Goal: Task Accomplishment & Management: Manage account settings

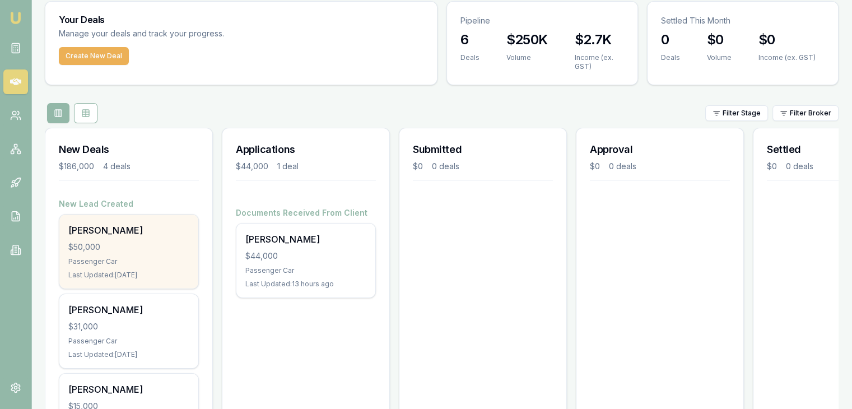
scroll to position [56, 0]
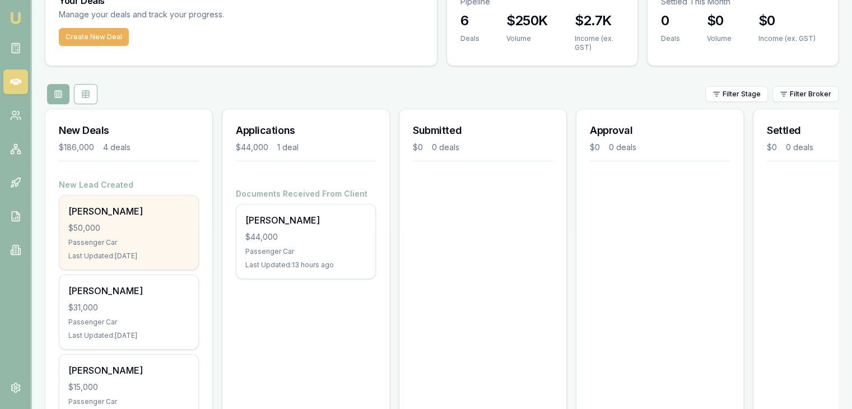
click at [159, 239] on div "Passenger Car" at bounding box center [128, 242] width 121 height 9
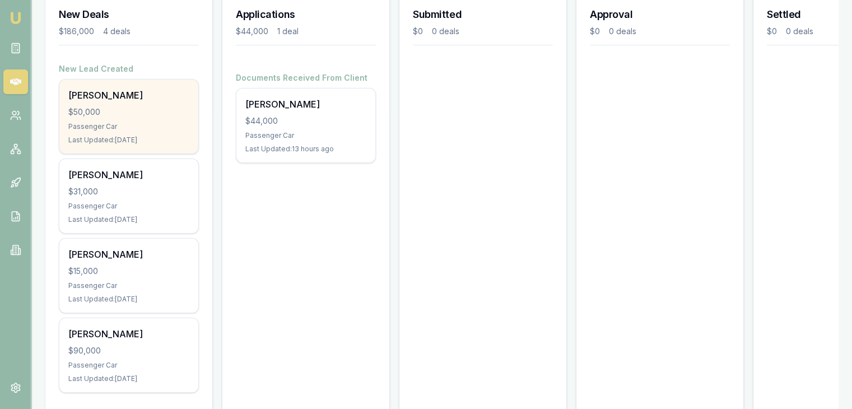
scroll to position [204, 0]
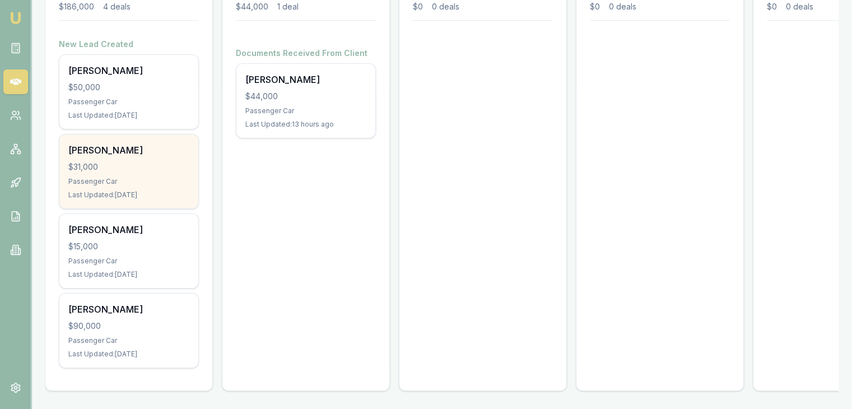
click at [97, 161] on div "$31,000" at bounding box center [128, 166] width 121 height 11
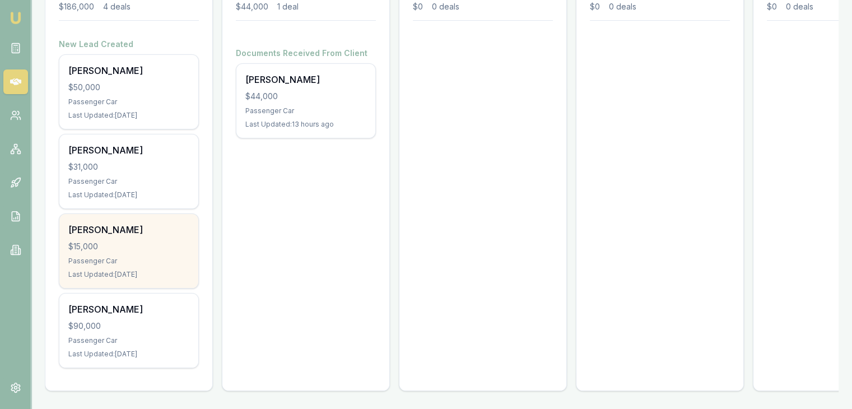
click at [81, 241] on div "$15,000" at bounding box center [128, 246] width 121 height 11
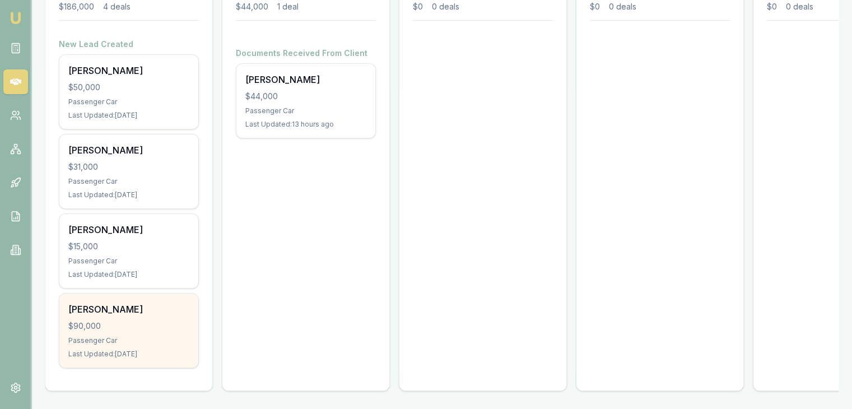
click at [95, 320] on div "$90,000" at bounding box center [128, 325] width 121 height 11
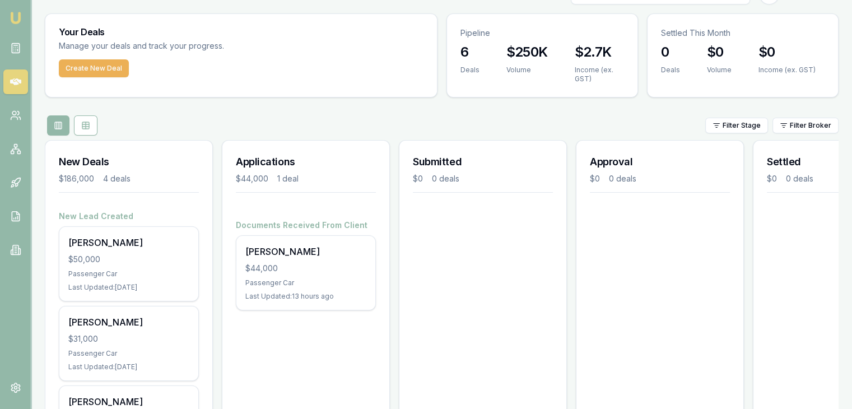
scroll to position [0, 0]
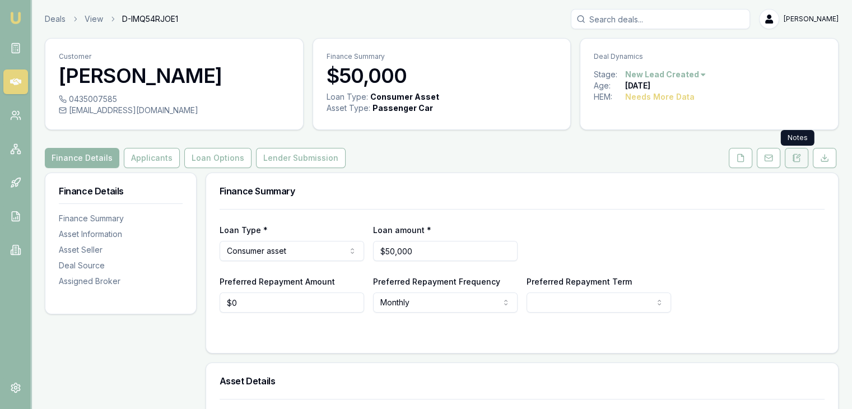
click at [797, 157] on icon at bounding box center [796, 157] width 9 height 9
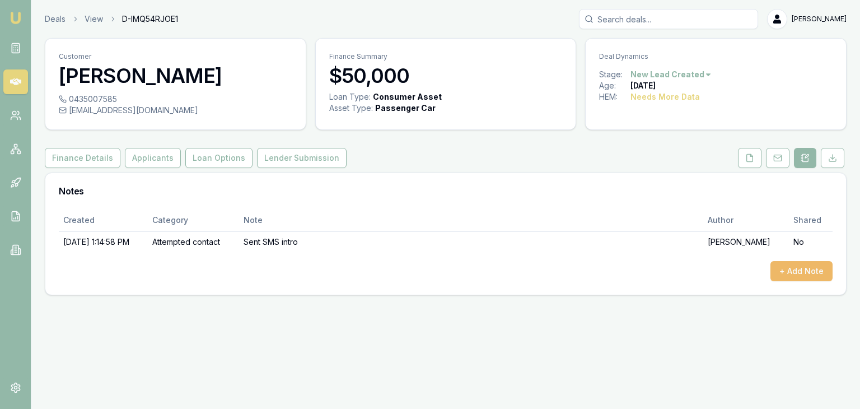
click at [791, 272] on button "+ Add Note" at bounding box center [802, 271] width 62 height 20
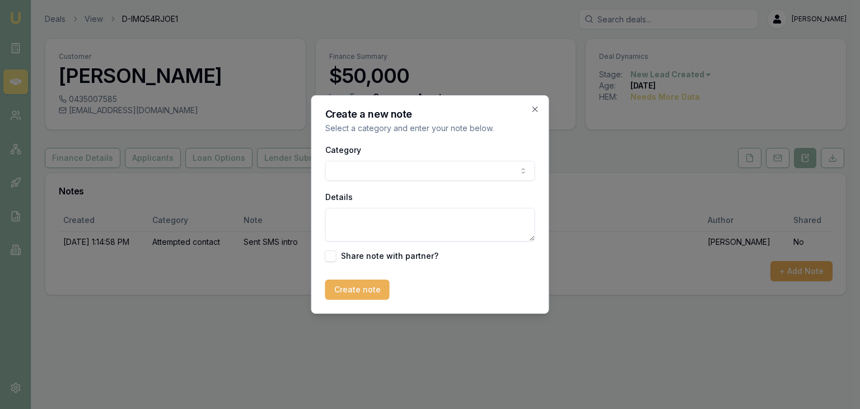
click at [376, 171] on body "Emu Broker Deals View D-IMQ54RJOE1 Baron Ketterman Toggle Menu Customer Qicheng…" at bounding box center [430, 204] width 860 height 409
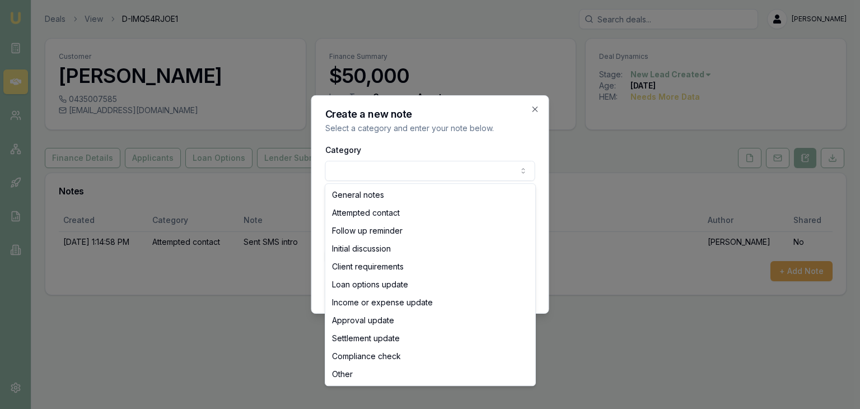
select select "ATTEMPTED_CONTACT"
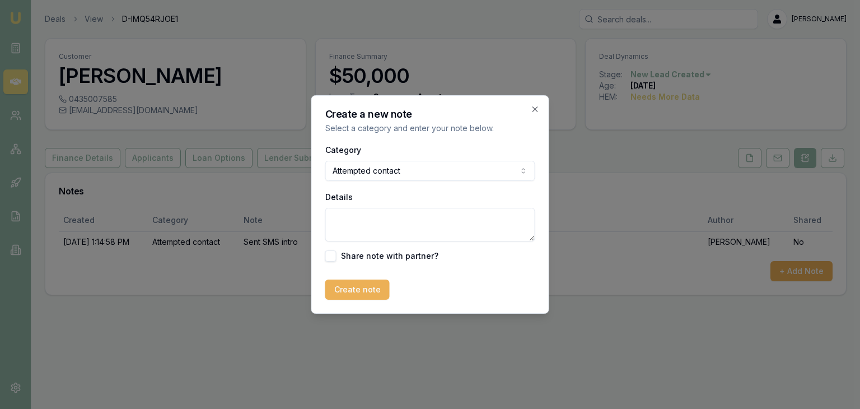
click at [372, 220] on textarea "Details" at bounding box center [430, 225] width 210 height 34
type textarea "call rang out"
click at [335, 290] on button "Create note" at bounding box center [357, 289] width 64 height 20
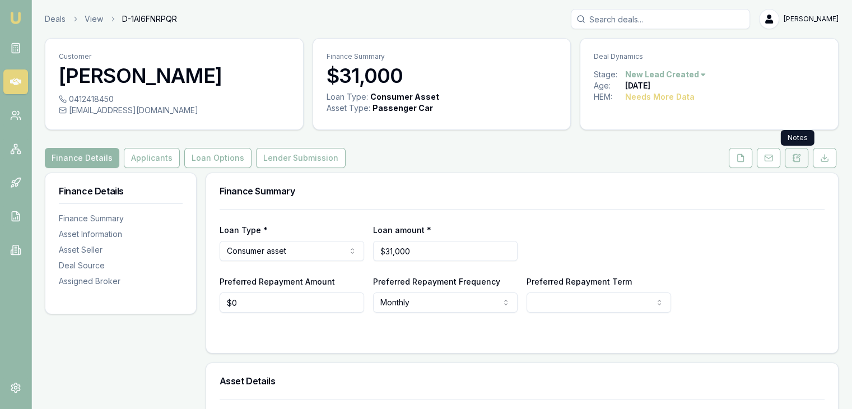
click at [797, 158] on icon at bounding box center [796, 157] width 9 height 9
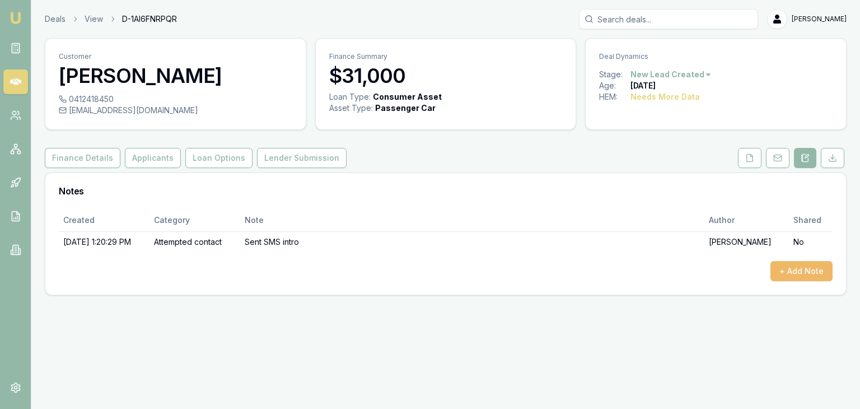
click at [792, 269] on button "+ Add Note" at bounding box center [802, 271] width 62 height 20
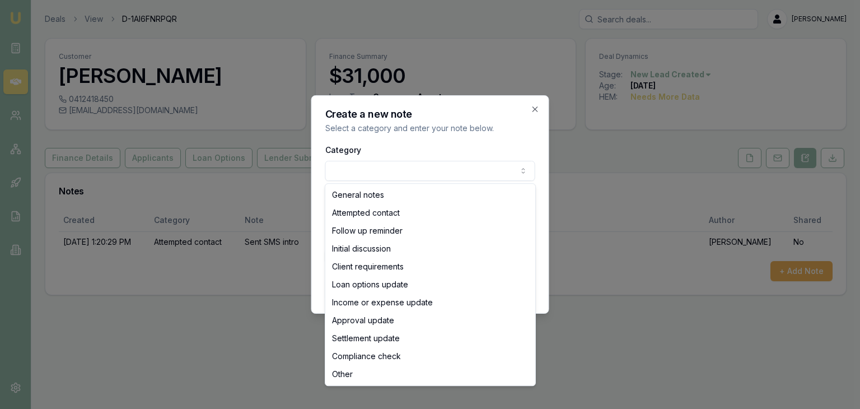
click at [371, 171] on body "Emu Broker Deals View D-1AI6FNRPQR Baron Ketterman Toggle Menu Customer mersede…" at bounding box center [430, 204] width 860 height 409
select select "ATTEMPTED_CONTACT"
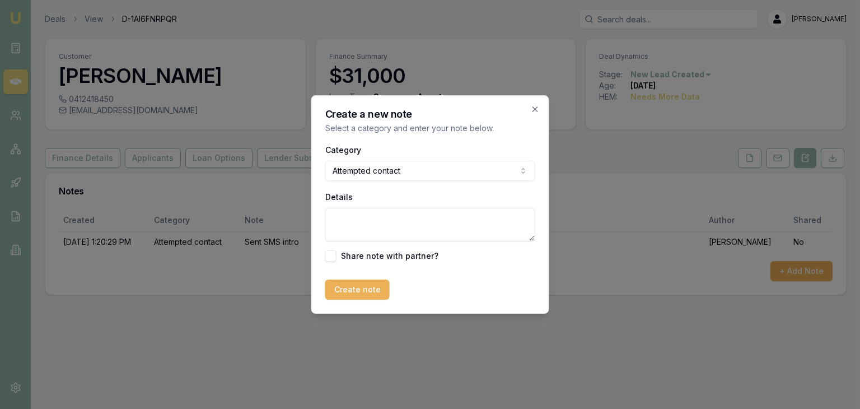
click at [360, 212] on textarea "Details" at bounding box center [430, 225] width 210 height 34
type textarea "Went to MB"
click at [352, 289] on button "Create note" at bounding box center [357, 289] width 64 height 20
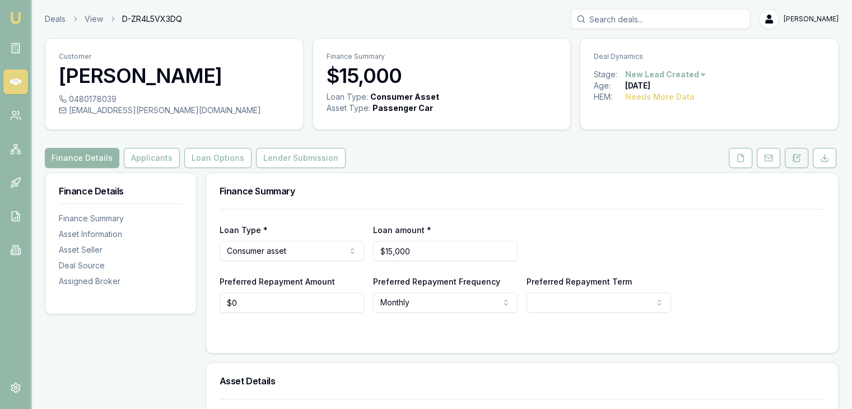
click at [795, 155] on icon at bounding box center [796, 157] width 9 height 9
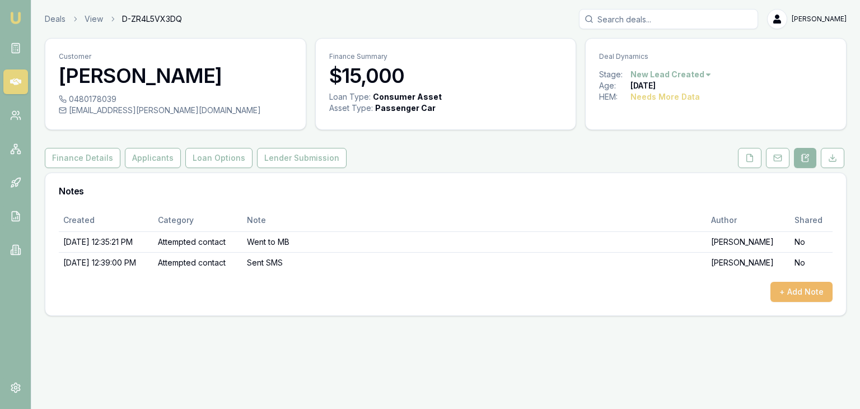
click at [809, 290] on button "+ Add Note" at bounding box center [802, 292] width 62 height 20
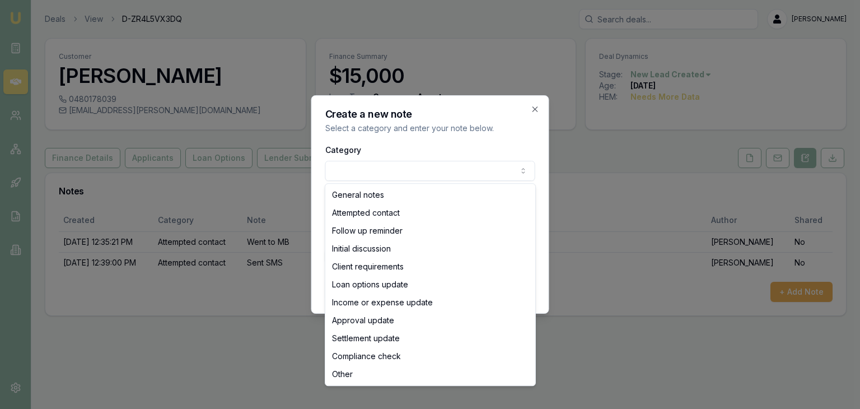
click at [380, 175] on body "Emu Broker Deals View D-ZR4L5VX3DQ Baron Ketterman Toggle Menu Customer Fergus …" at bounding box center [430, 204] width 860 height 409
select select "ATTEMPTED_CONTACT"
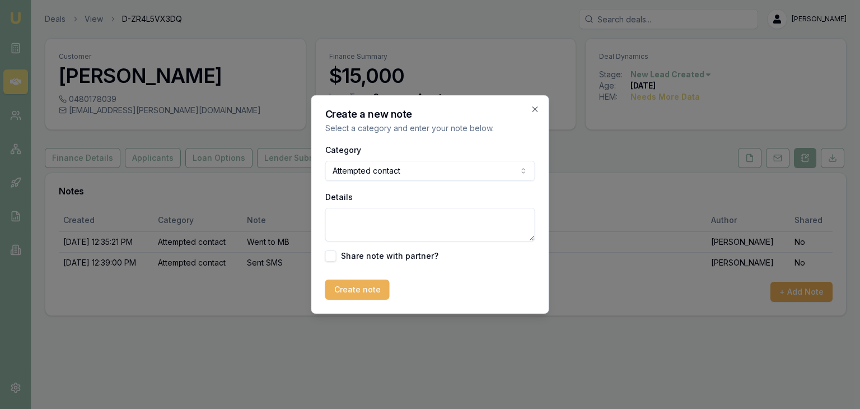
click at [385, 233] on textarea "Details" at bounding box center [430, 225] width 210 height 34
type textarea "Went to MB"
click at [351, 287] on button "Create note" at bounding box center [357, 289] width 64 height 20
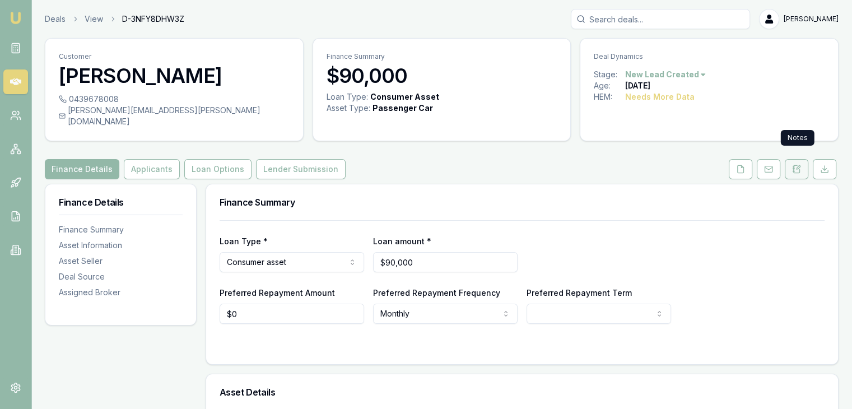
click at [797, 166] on icon at bounding box center [797, 167] width 3 height 3
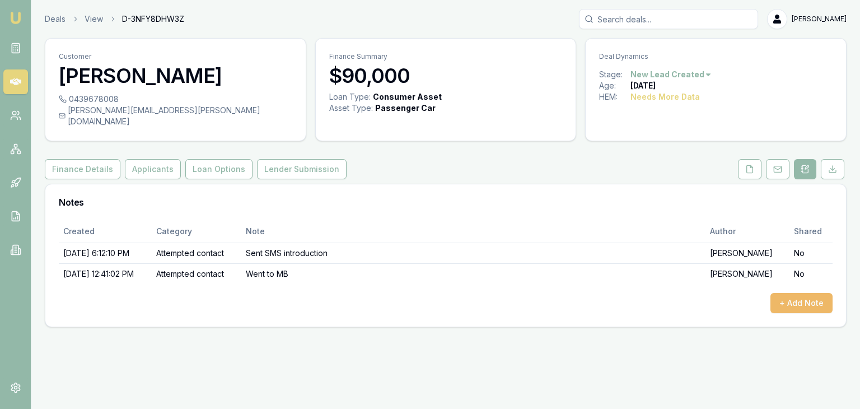
click at [795, 294] on button "+ Add Note" at bounding box center [802, 303] width 62 height 20
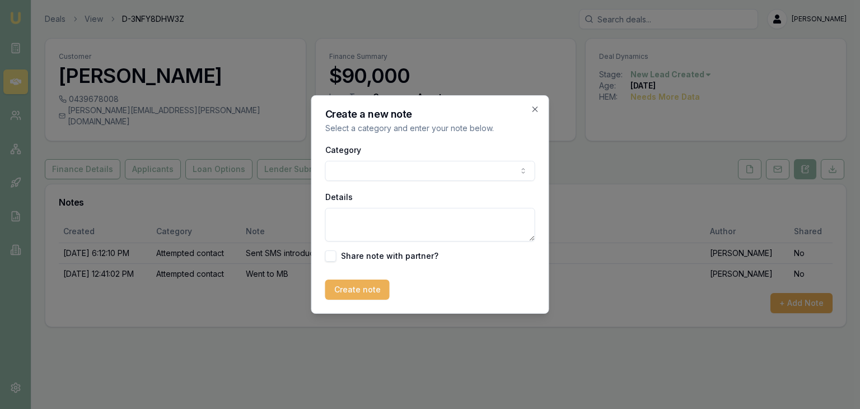
click at [372, 172] on body "Emu Broker Deals View D-3NFY8DHW3Z [PERSON_NAME] Toggle Menu Customer [PERSON_N…" at bounding box center [430, 204] width 860 height 409
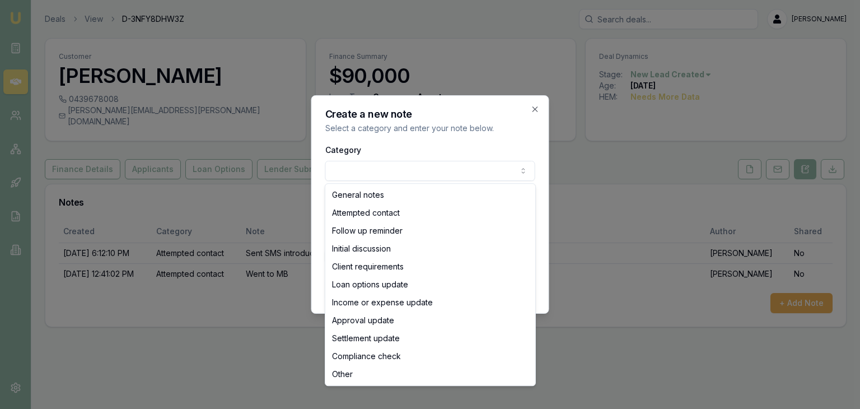
select select "ATTEMPTED_CONTACT"
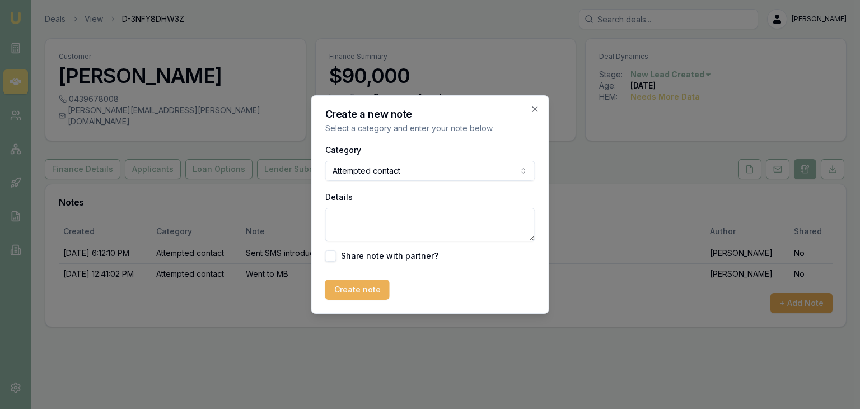
click at [354, 219] on textarea "Details" at bounding box center [430, 225] width 210 height 34
type textarea "Went to MB"
click at [352, 295] on button "Create note" at bounding box center [357, 289] width 64 height 20
